Goal: Task Accomplishment & Management: Use online tool/utility

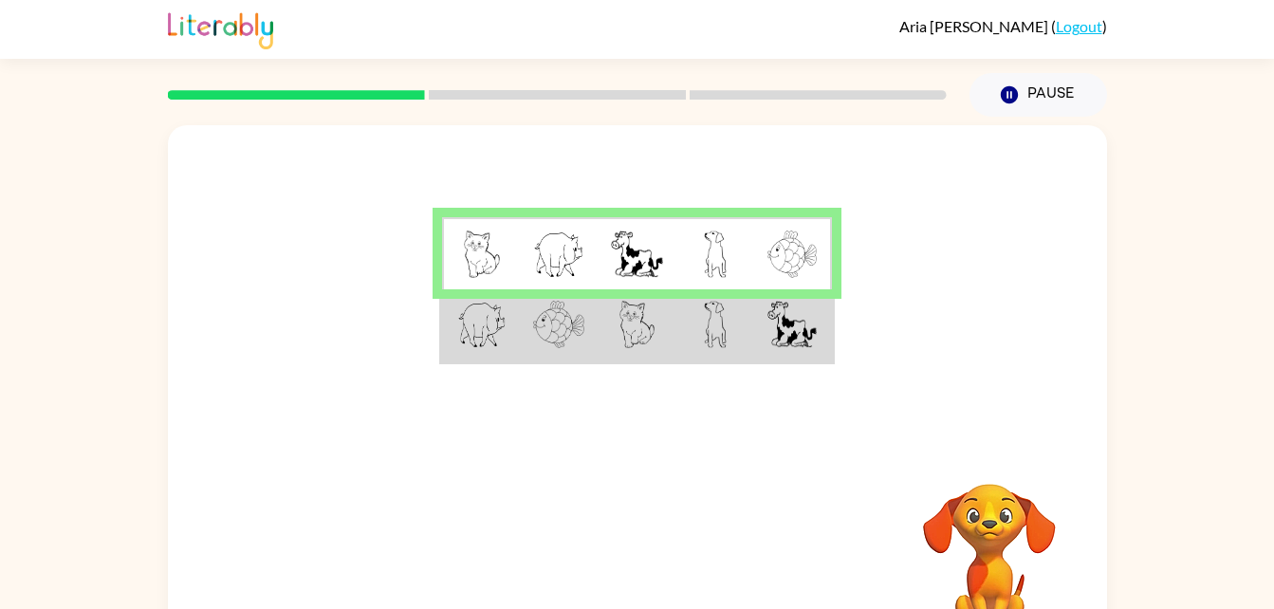
click at [714, 271] on img at bounding box center [715, 253] width 23 height 47
click at [669, 222] on td at bounding box center [637, 253] width 78 height 73
drag, startPoint x: 764, startPoint y: 241, endPoint x: 667, endPoint y: 252, distance: 97.4
click at [667, 252] on td at bounding box center [637, 253] width 78 height 73
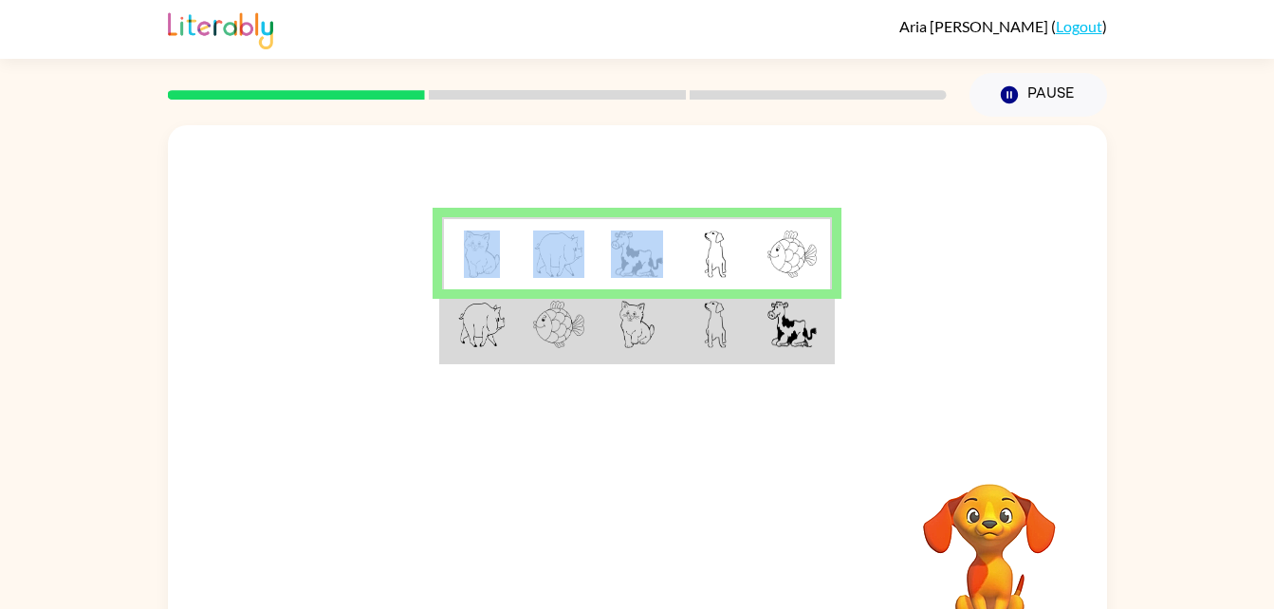
drag, startPoint x: 667, startPoint y: 252, endPoint x: 655, endPoint y: 252, distance: 12.3
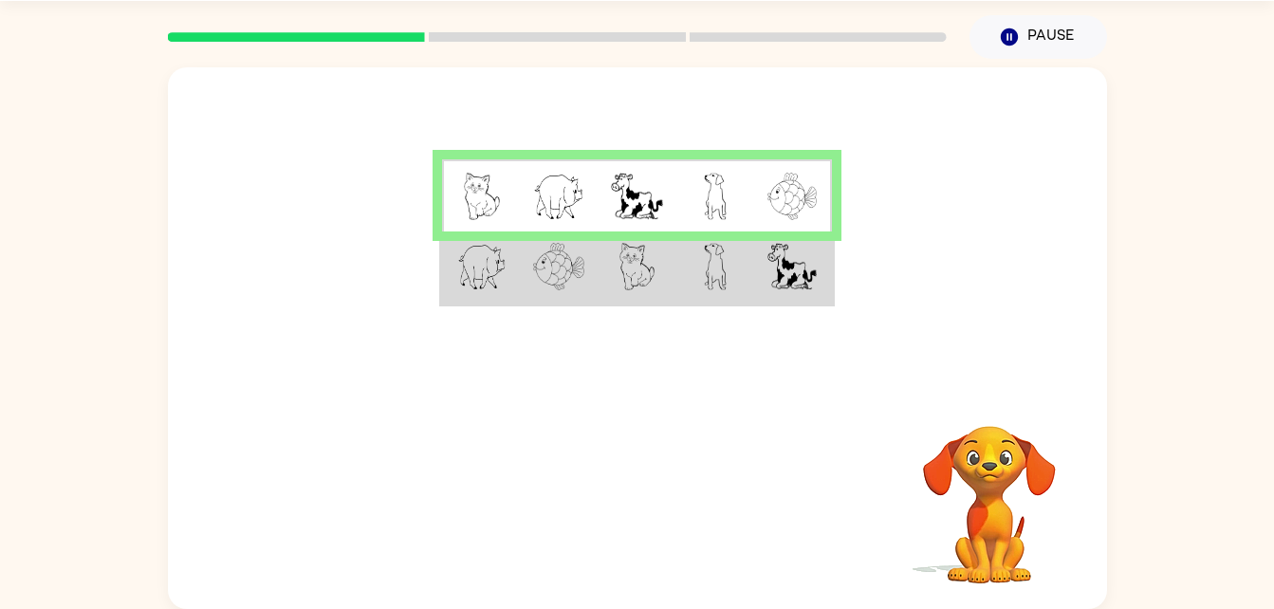
click at [539, 26] on div at bounding box center [558, 37] width 802 height 66
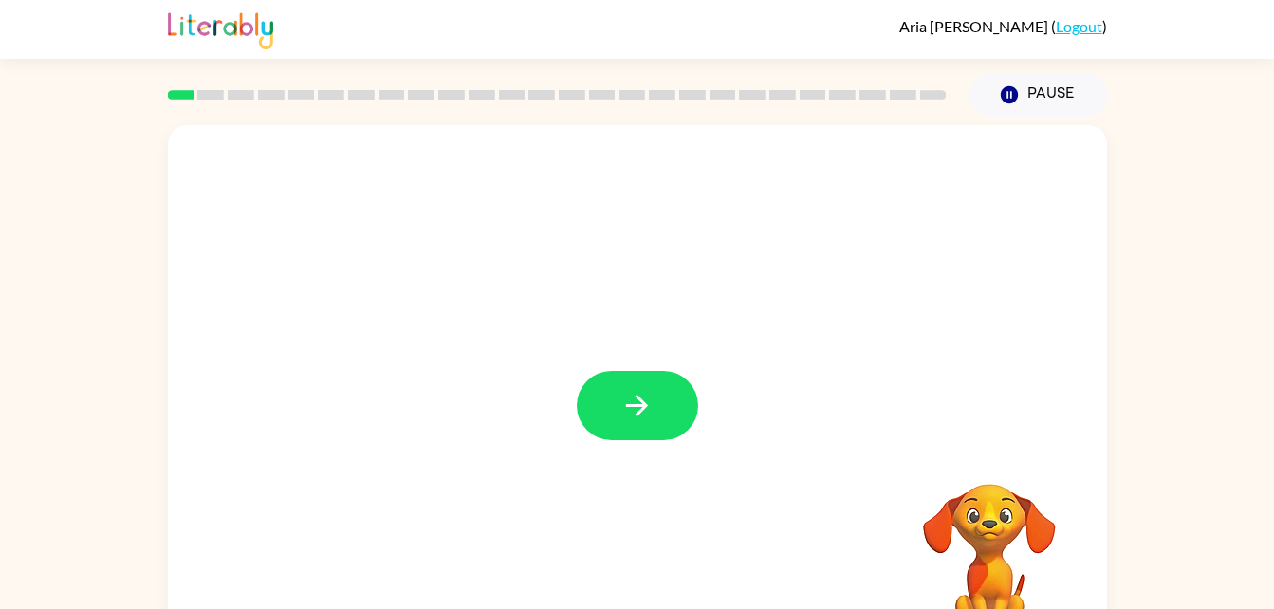
click at [662, 404] on button "button" at bounding box center [637, 405] width 121 height 69
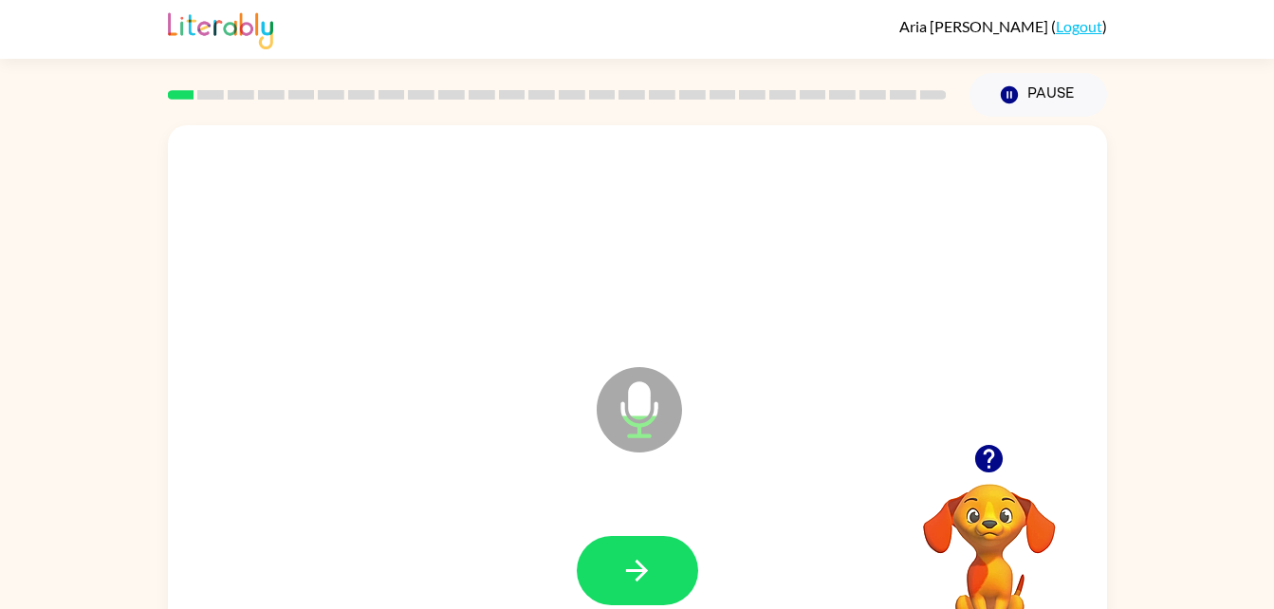
click at [632, 561] on icon "button" at bounding box center [636, 570] width 33 height 33
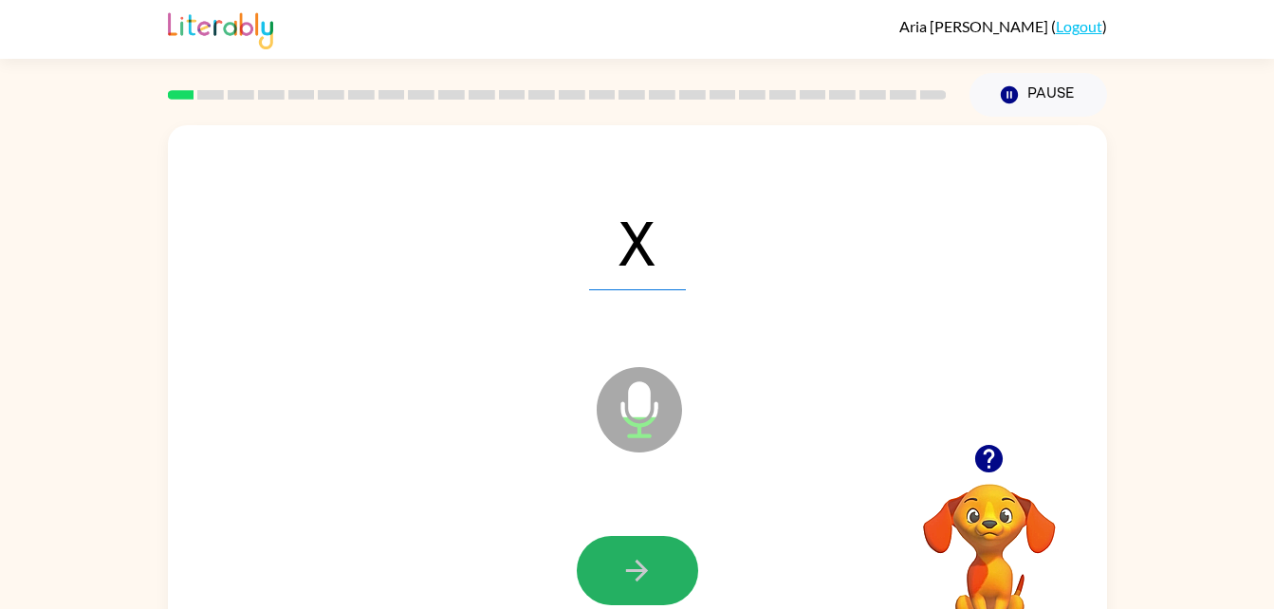
click at [632, 561] on icon "button" at bounding box center [636, 570] width 33 height 33
click at [632, 560] on icon "button" at bounding box center [636, 570] width 33 height 33
click at [650, 580] on icon "button" at bounding box center [636, 570] width 33 height 33
drag, startPoint x: 650, startPoint y: 580, endPoint x: 636, endPoint y: 579, distance: 14.3
click at [636, 579] on icon "button" at bounding box center [636, 570] width 33 height 33
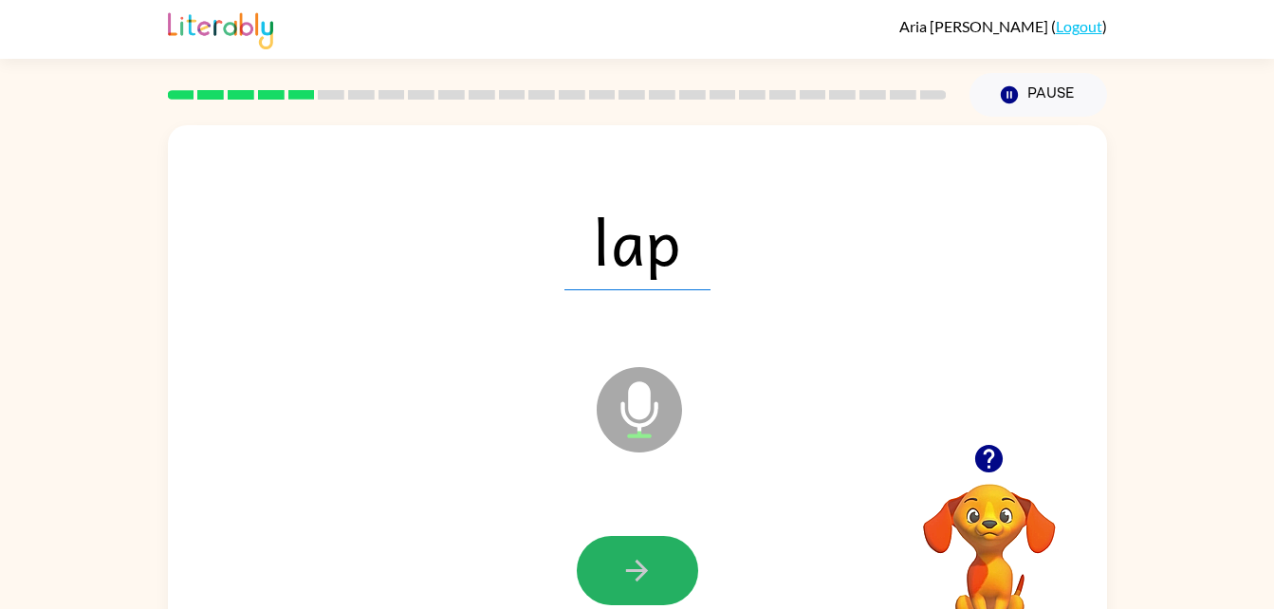
drag, startPoint x: 630, startPoint y: 556, endPoint x: 619, endPoint y: 586, distance: 32.1
click at [619, 586] on button "button" at bounding box center [637, 570] width 121 height 69
click at [627, 550] on button "button" at bounding box center [637, 570] width 121 height 69
click at [642, 569] on icon "button" at bounding box center [637, 571] width 22 height 22
drag, startPoint x: 642, startPoint y: 569, endPoint x: 615, endPoint y: 573, distance: 27.8
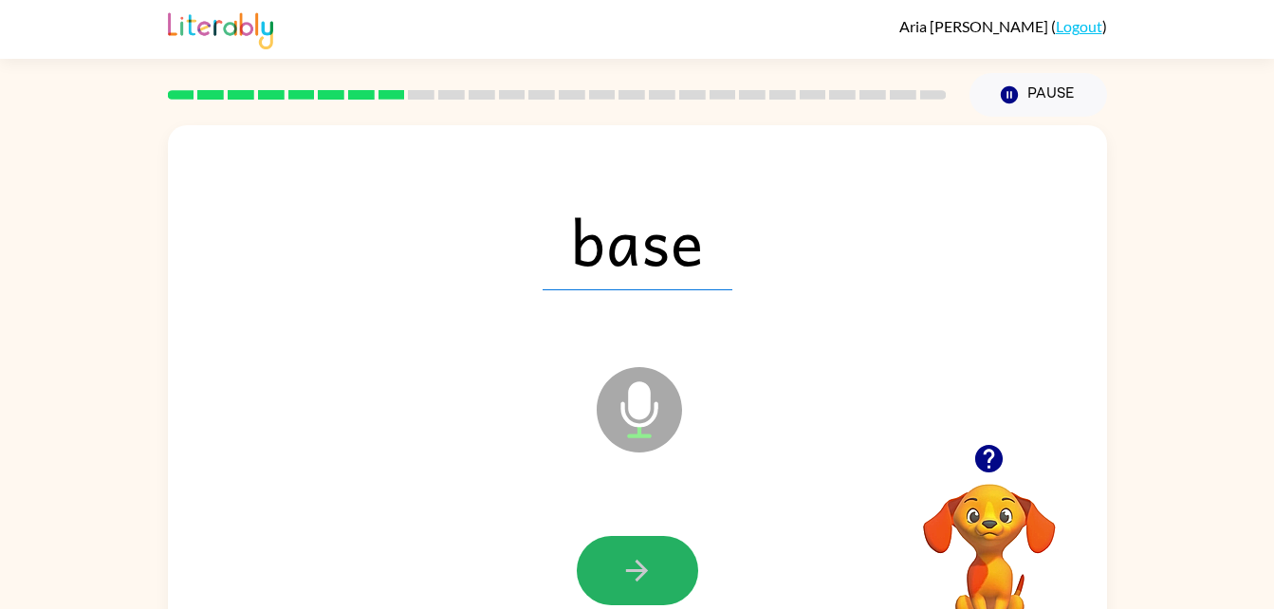
click at [615, 573] on button "button" at bounding box center [637, 570] width 121 height 69
click at [651, 561] on icon "button" at bounding box center [636, 570] width 33 height 33
click at [653, 579] on icon "button" at bounding box center [636, 570] width 33 height 33
click at [646, 596] on button "button" at bounding box center [637, 570] width 121 height 69
click at [617, 546] on button "button" at bounding box center [637, 570] width 121 height 69
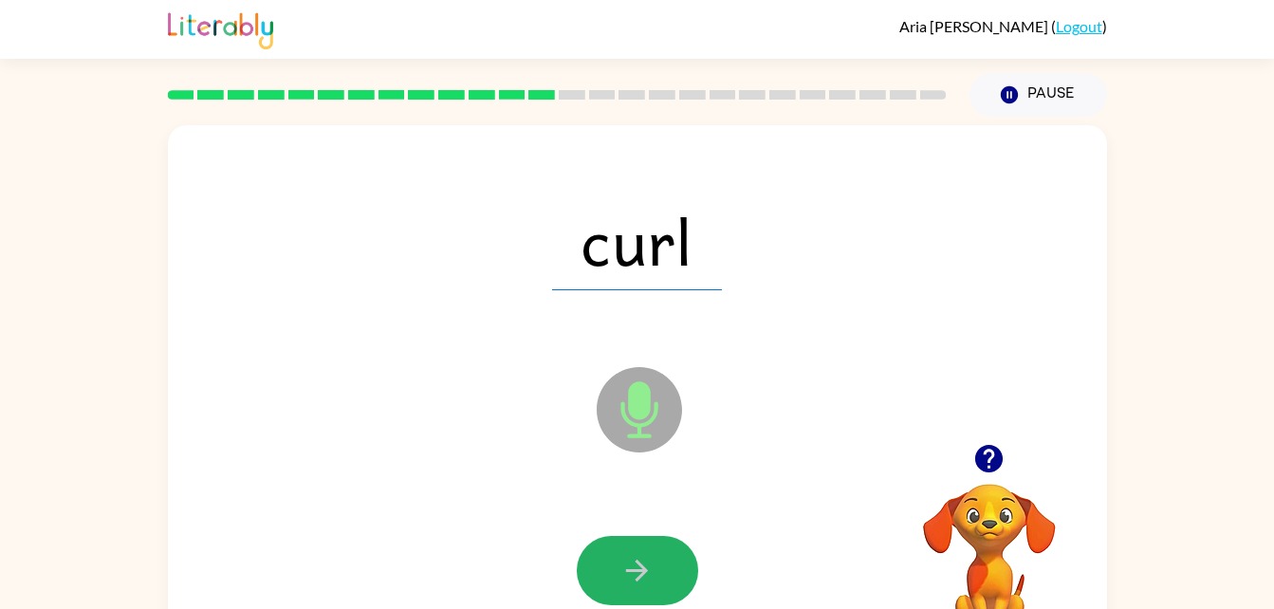
click at [622, 558] on icon "button" at bounding box center [636, 570] width 33 height 33
drag, startPoint x: 622, startPoint y: 558, endPoint x: 626, endPoint y: 578, distance: 20.3
click at [626, 578] on icon "button" at bounding box center [636, 570] width 33 height 33
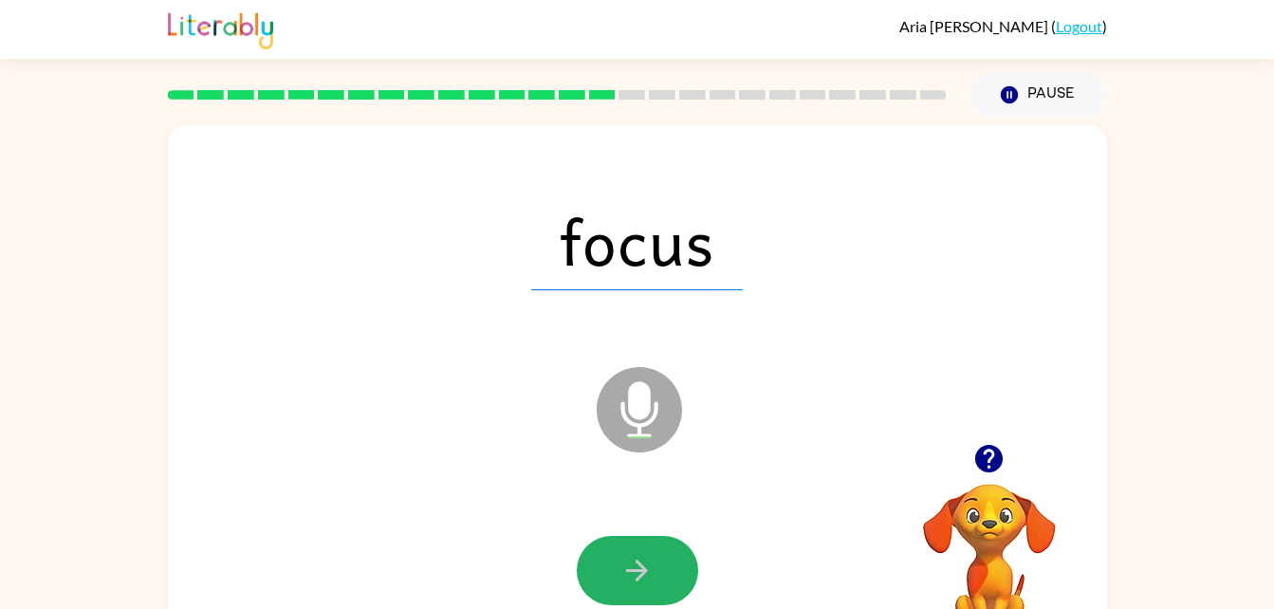
click at [626, 578] on icon "button" at bounding box center [636, 570] width 33 height 33
click at [624, 576] on icon "button" at bounding box center [636, 570] width 33 height 33
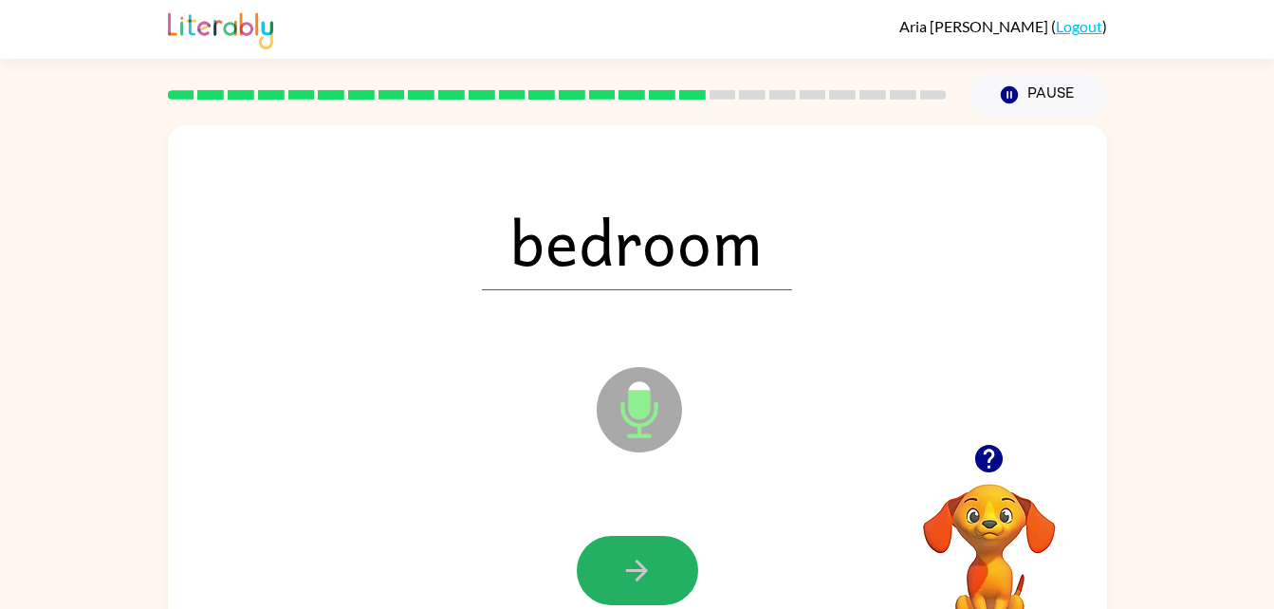
click at [671, 544] on button "button" at bounding box center [637, 570] width 121 height 69
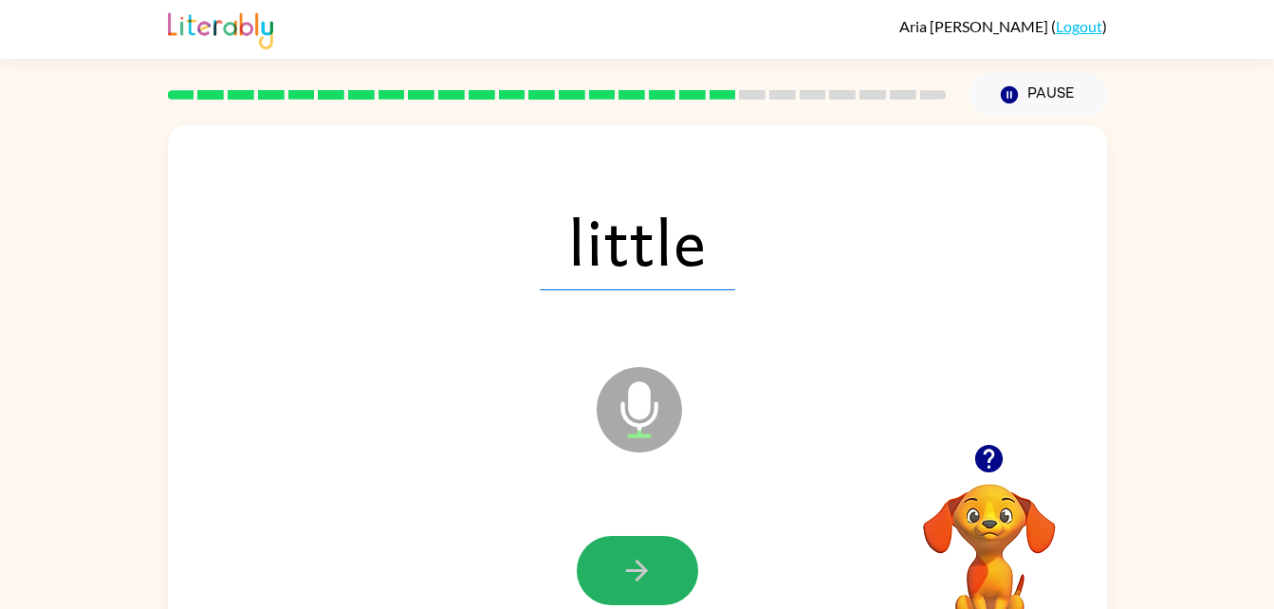
click at [671, 544] on button "button" at bounding box center [637, 570] width 121 height 69
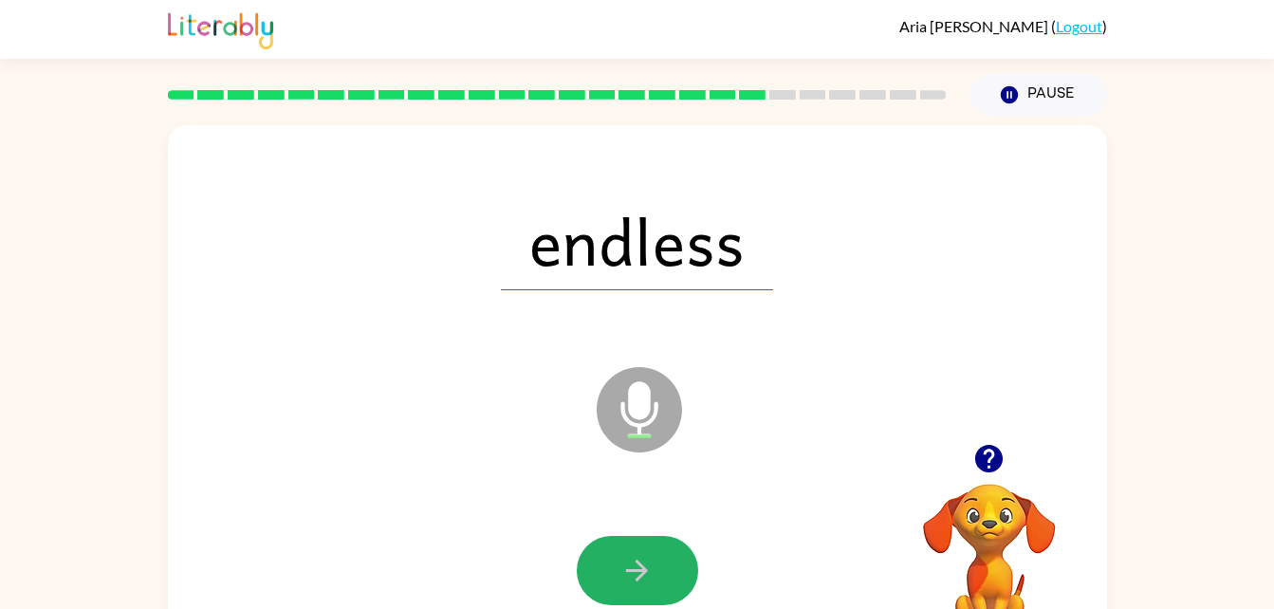
drag, startPoint x: 671, startPoint y: 544, endPoint x: 650, endPoint y: 564, distance: 28.8
click at [650, 564] on icon "button" at bounding box center [636, 570] width 33 height 33
drag, startPoint x: 650, startPoint y: 564, endPoint x: 623, endPoint y: 549, distance: 30.6
click at [623, 549] on button "button" at bounding box center [637, 570] width 121 height 69
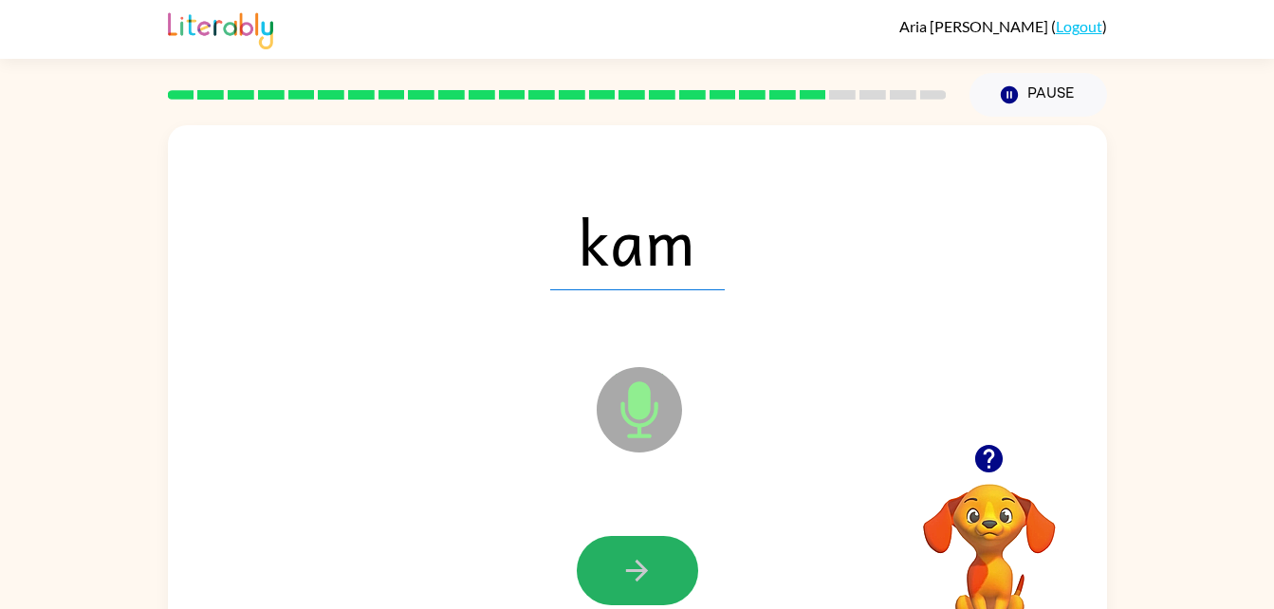
click at [622, 574] on icon "button" at bounding box center [636, 570] width 33 height 33
click at [617, 567] on button "button" at bounding box center [637, 570] width 121 height 69
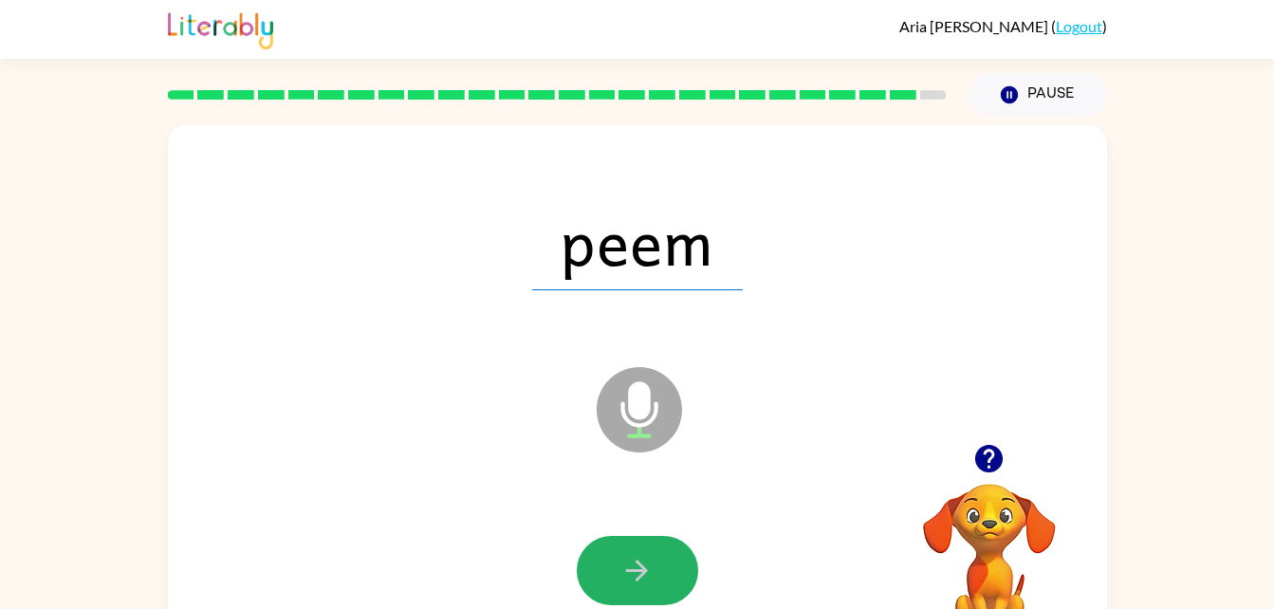
drag, startPoint x: 617, startPoint y: 567, endPoint x: 604, endPoint y: 570, distance: 12.7
click at [604, 570] on button "button" at bounding box center [637, 570] width 121 height 69
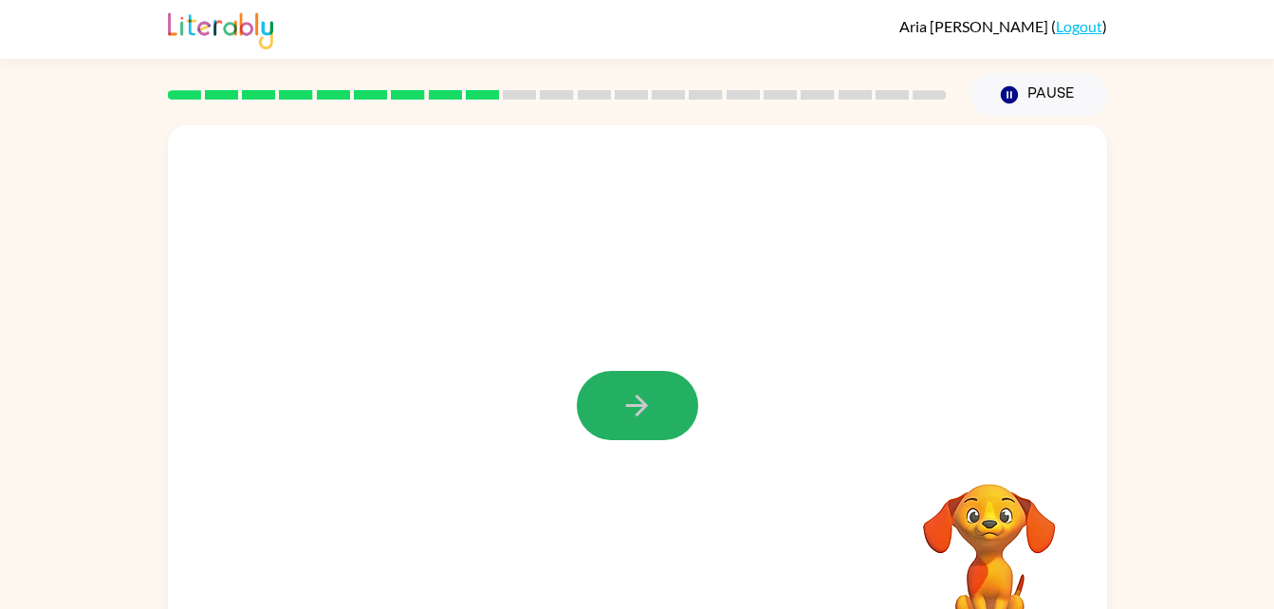
click at [647, 413] on icon "button" at bounding box center [636, 405] width 33 height 33
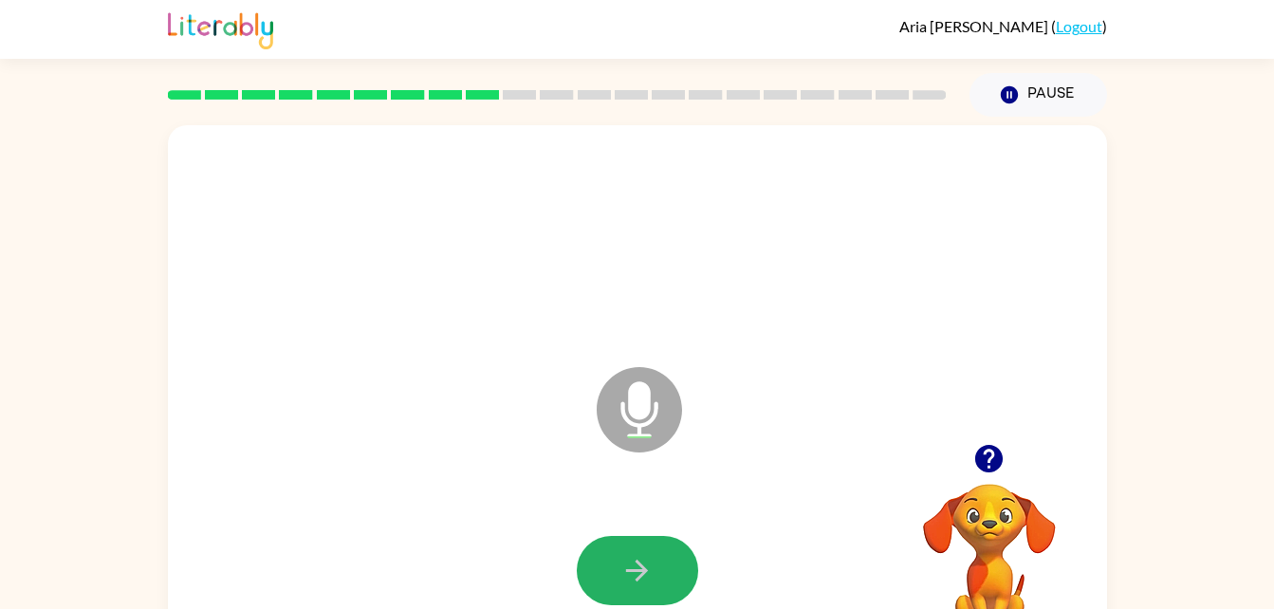
click at [656, 552] on button "button" at bounding box center [637, 570] width 121 height 69
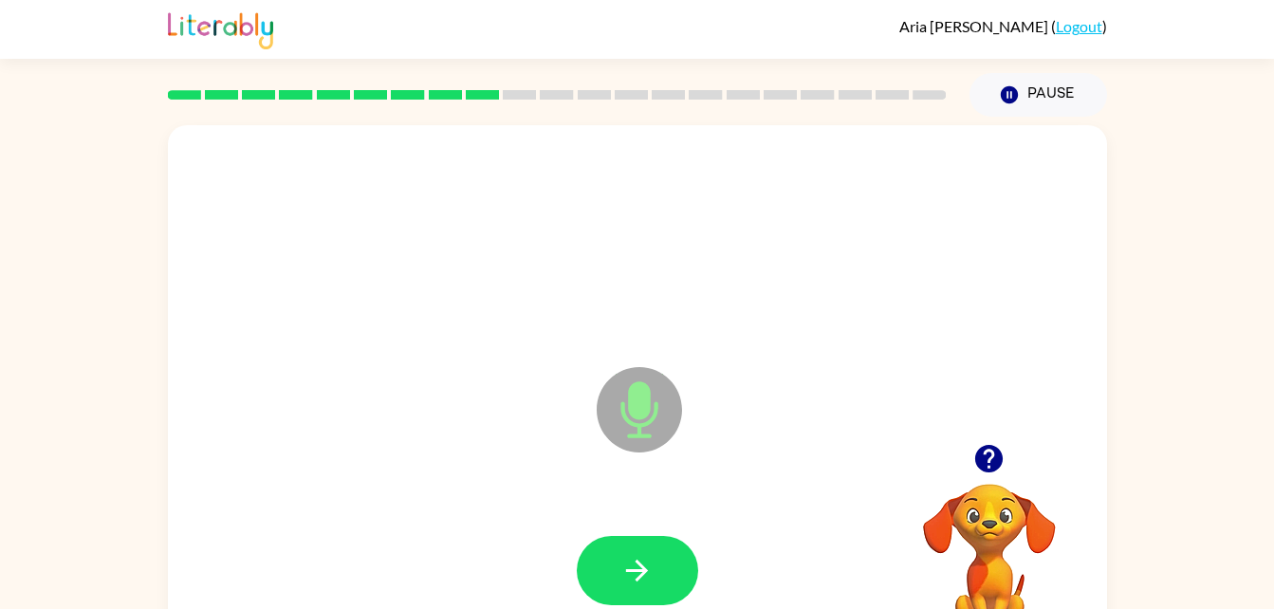
click at [656, 552] on button "button" at bounding box center [637, 570] width 121 height 69
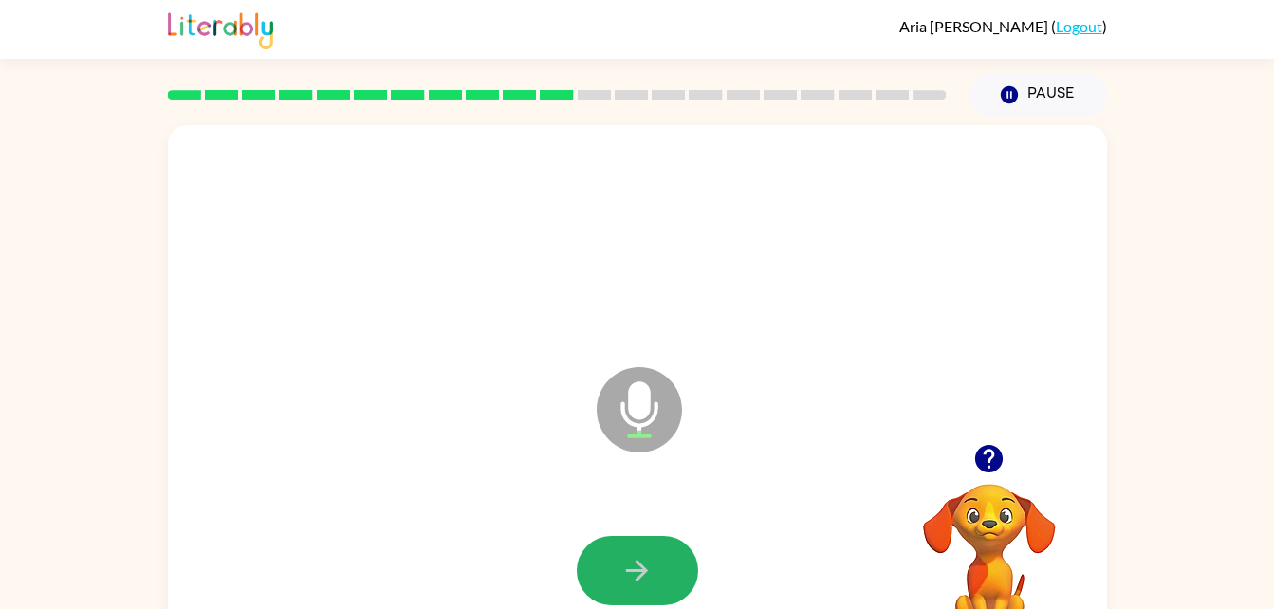
click at [656, 552] on button "button" at bounding box center [637, 570] width 121 height 69
click at [652, 555] on icon "button" at bounding box center [636, 570] width 33 height 33
click at [649, 556] on icon "button" at bounding box center [636, 570] width 33 height 33
drag, startPoint x: 649, startPoint y: 556, endPoint x: 669, endPoint y: 581, distance: 31.7
click at [669, 581] on button "button" at bounding box center [637, 570] width 121 height 69
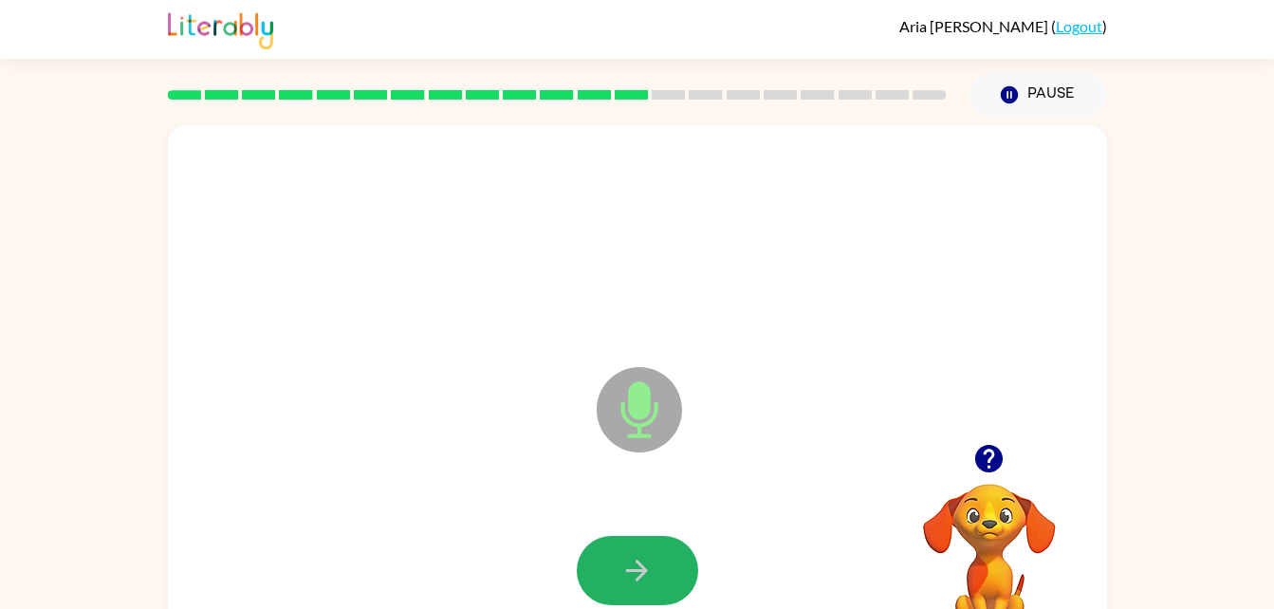
click at [668, 581] on button "button" at bounding box center [637, 570] width 121 height 69
click at [660, 550] on button "button" at bounding box center [637, 570] width 121 height 69
drag, startPoint x: 660, startPoint y: 550, endPoint x: 619, endPoint y: 579, distance: 49.7
click at [619, 579] on button "button" at bounding box center [637, 570] width 121 height 69
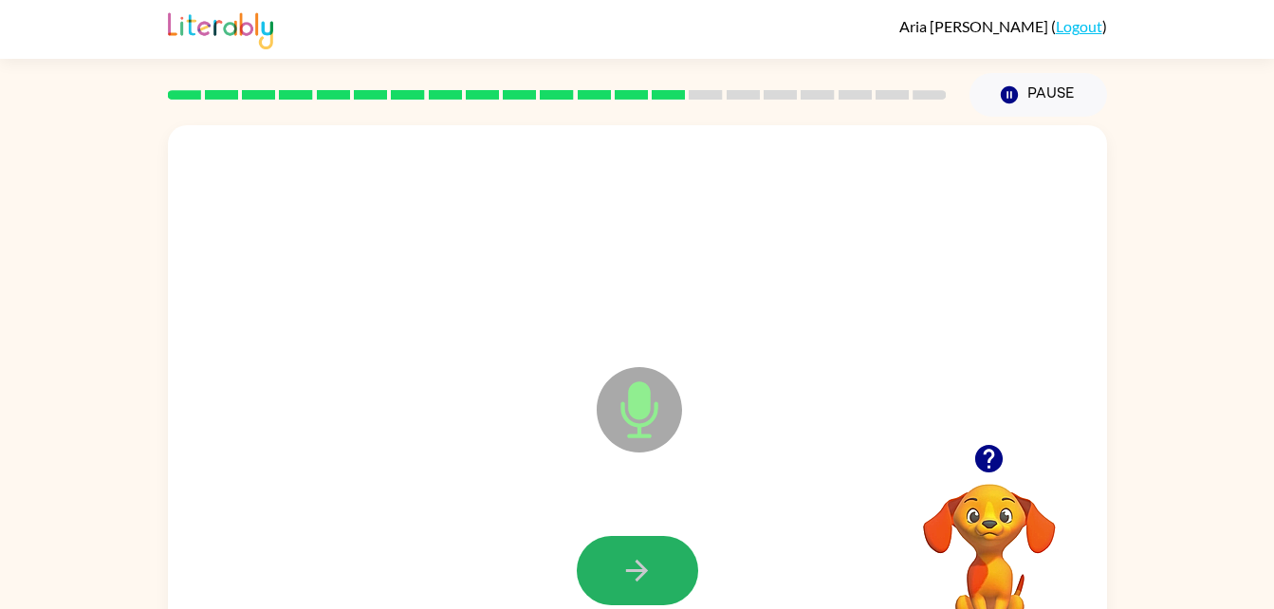
click at [621, 579] on icon "button" at bounding box center [636, 570] width 33 height 33
drag, startPoint x: 621, startPoint y: 579, endPoint x: 599, endPoint y: 573, distance: 22.5
click at [599, 573] on button "button" at bounding box center [637, 570] width 121 height 69
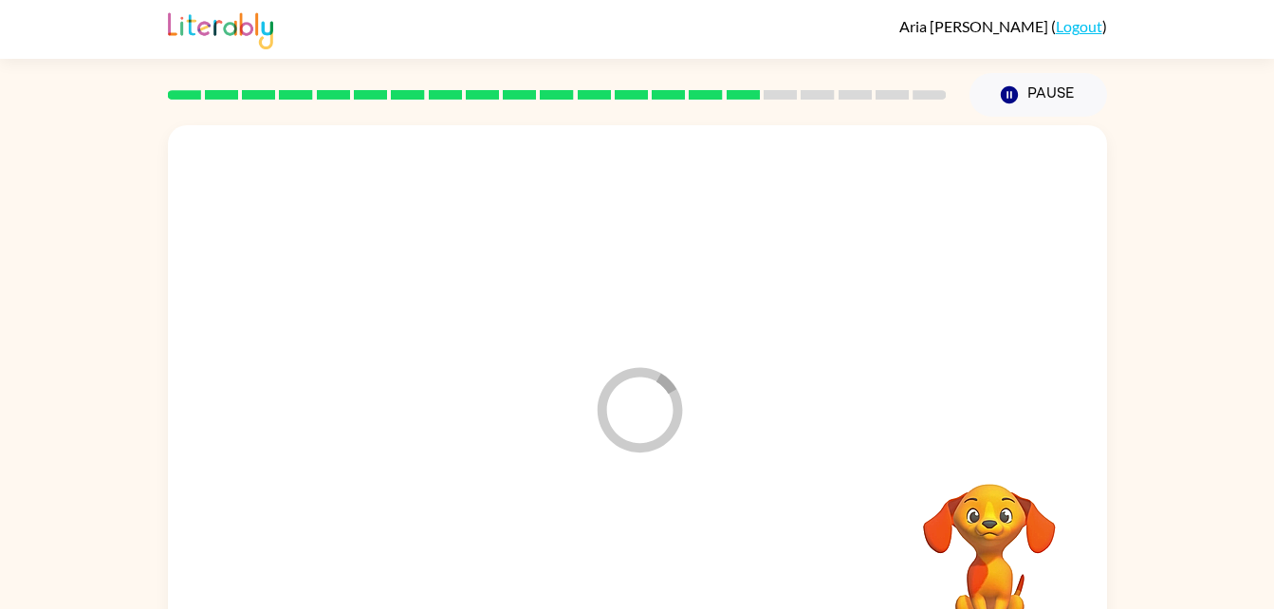
click at [599, 573] on div at bounding box center [637, 571] width 901 height 156
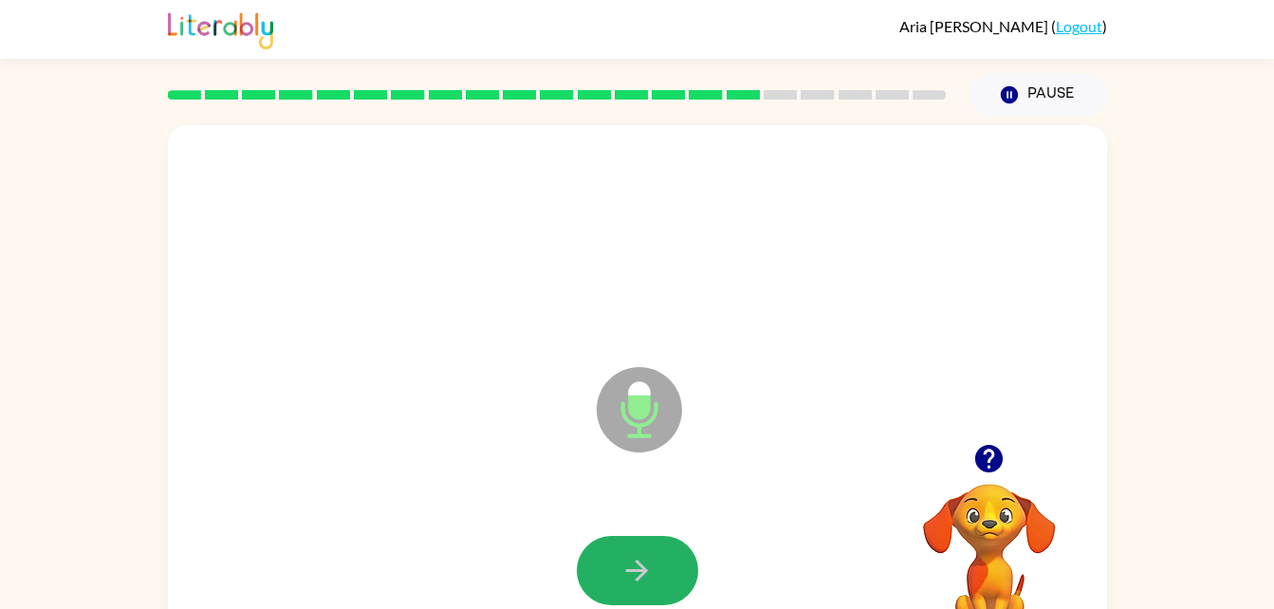
click at [599, 573] on button "button" at bounding box center [637, 570] width 121 height 69
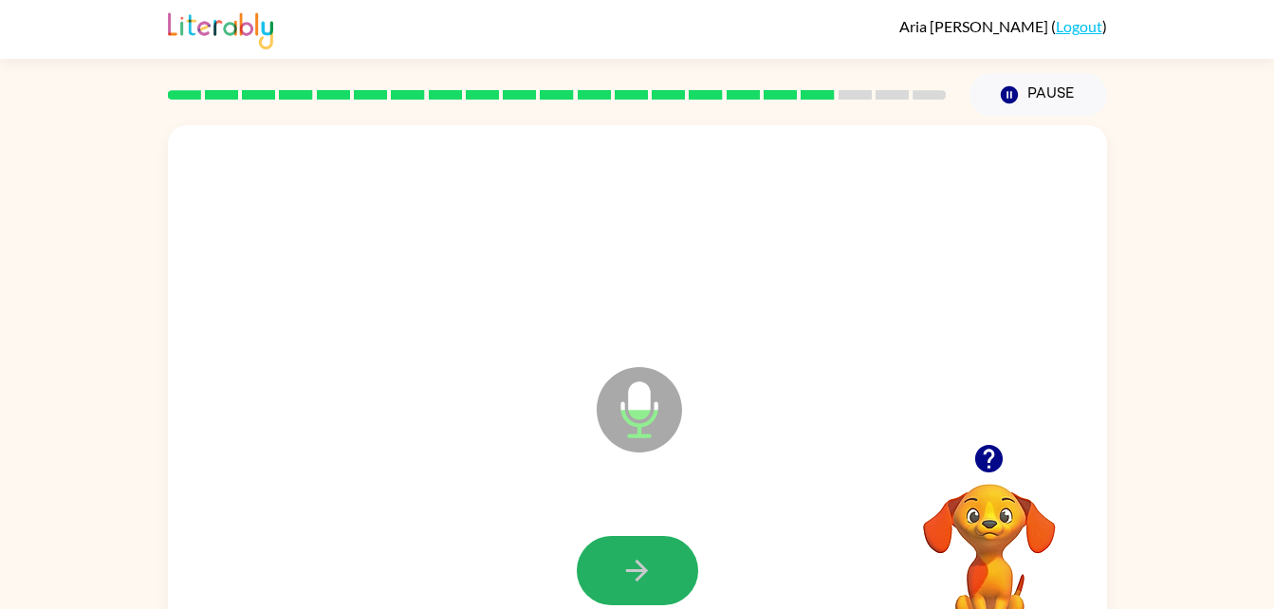
click at [599, 573] on button "button" at bounding box center [637, 570] width 121 height 69
